Goal: Task Accomplishment & Management: Complete application form

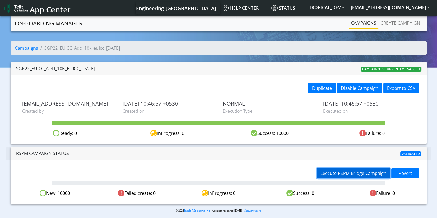
click at [367, 172] on span "Execute RSPM Bridge Campaign" at bounding box center [353, 173] width 66 height 6
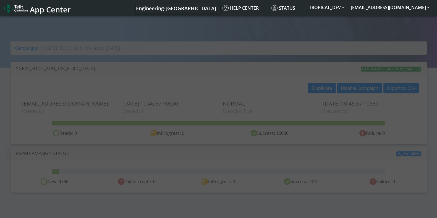
click at [59, 11] on span "App Center" at bounding box center [50, 9] width 41 height 10
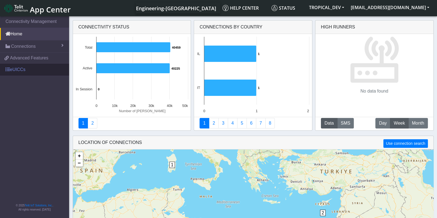
click at [18, 68] on link "eUICCs" at bounding box center [34, 70] width 69 height 12
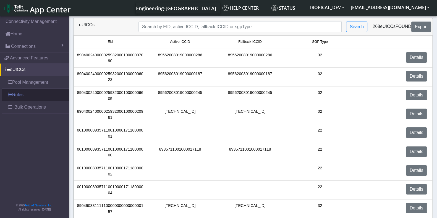
click at [27, 93] on link "Rules" at bounding box center [35, 95] width 67 height 12
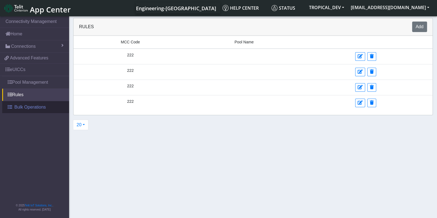
click at [21, 106] on span "Bulk Operations" at bounding box center [29, 107] width 31 height 7
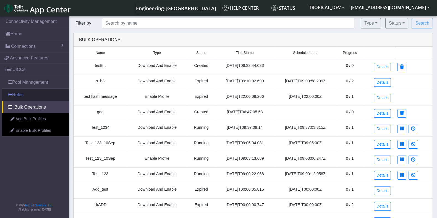
click at [30, 95] on link "Rules" at bounding box center [35, 95] width 67 height 12
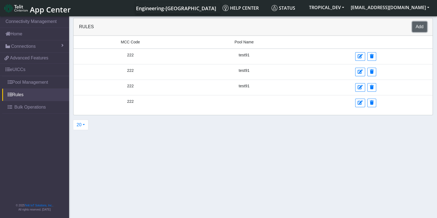
click at [424, 24] on button "Add" at bounding box center [419, 27] width 15 height 10
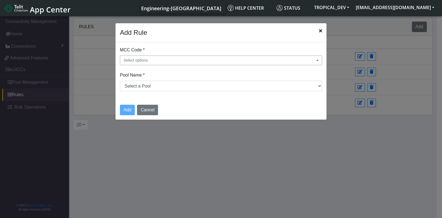
click at [160, 59] on button "Select options" at bounding box center [221, 60] width 202 height 10
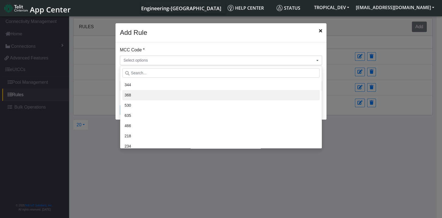
click at [139, 92] on li "368" at bounding box center [220, 95] width 197 height 10
click at [397, 103] on ngb-modal-window "Add Rule MCC Code * 368 344 368 530 635 466 218 234 452 410 740 704 467 642 630…" at bounding box center [221, 117] width 442 height 205
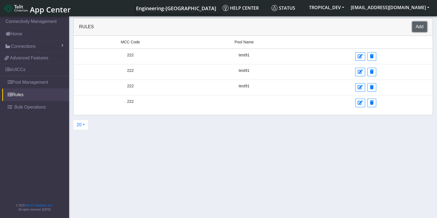
click at [415, 27] on button "Add" at bounding box center [419, 27] width 15 height 10
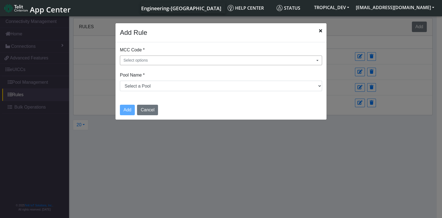
click at [157, 58] on button "Select options" at bounding box center [221, 60] width 202 height 10
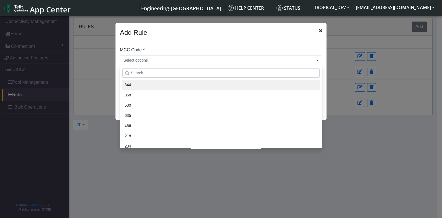
click at [140, 84] on li "344" at bounding box center [220, 85] width 197 height 10
click at [148, 85] on li "344" at bounding box center [220, 85] width 197 height 10
click at [245, 43] on div "MCC Code * 344 344 368 530 635 466 218 234 452 410 740 704 467 642 630 708 472 …" at bounding box center [220, 71] width 211 height 58
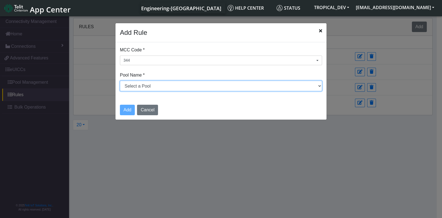
click at [192, 88] on select "Select a Pool testPoolApril11 DNLD_TPP-test-test-1 DNLD_TPP-testing-Mar05 DNLD_…" at bounding box center [221, 86] width 202 height 10
select select "12: Object"
click at [120, 81] on select "Select a Pool testPoolApril11 DNLD_TPP-test-test-1 DNLD_TPP-testing-Mar05 DNLD_…" at bounding box center [221, 86] width 202 height 10
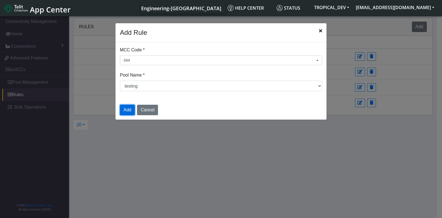
drag, startPoint x: 124, startPoint y: 110, endPoint x: 136, endPoint y: 109, distance: 12.3
click at [125, 110] on button "Add" at bounding box center [127, 110] width 15 height 10
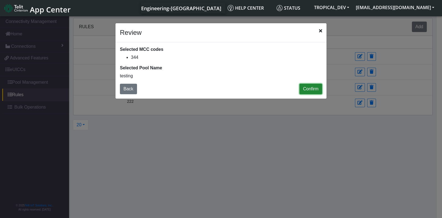
click at [302, 87] on button "Confirm" at bounding box center [310, 89] width 23 height 10
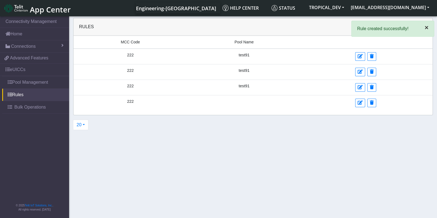
click at [428, 29] on button "×" at bounding box center [426, 27] width 15 height 13
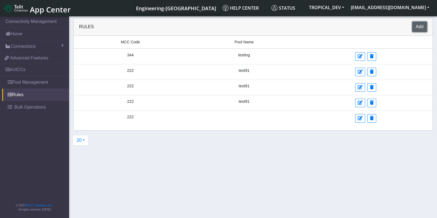
click at [419, 25] on button "Add" at bounding box center [419, 27] width 15 height 10
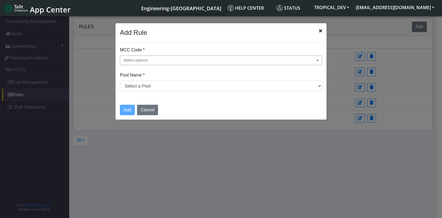
click at [199, 59] on button "Select options" at bounding box center [221, 60] width 202 height 10
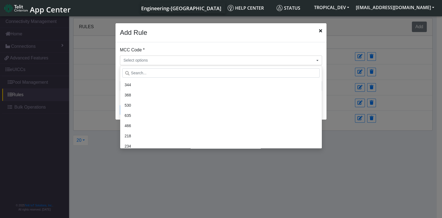
click at [321, 30] on icon "Close" at bounding box center [320, 30] width 3 height 4
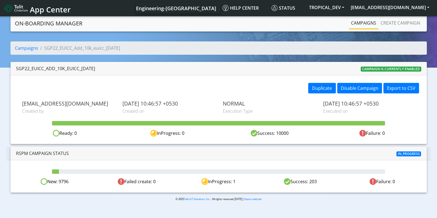
drag, startPoint x: 301, startPoint y: 179, endPoint x: 321, endPoint y: 179, distance: 19.3
click at [321, 179] on div "Success: 203" at bounding box center [300, 181] width 82 height 7
